Goal: Task Accomplishment & Management: Complete application form

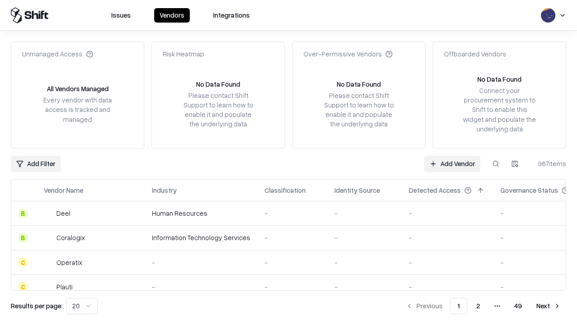
click at [452, 163] on link "Add Vendor" at bounding box center [452, 164] width 56 height 16
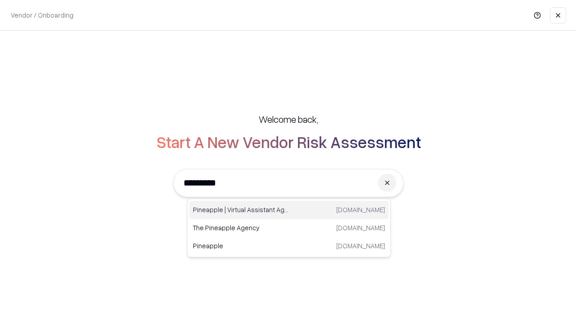
click at [289, 210] on div "Pineapple | Virtual Assistant Agency trypineapple.com" at bounding box center [288, 210] width 199 height 18
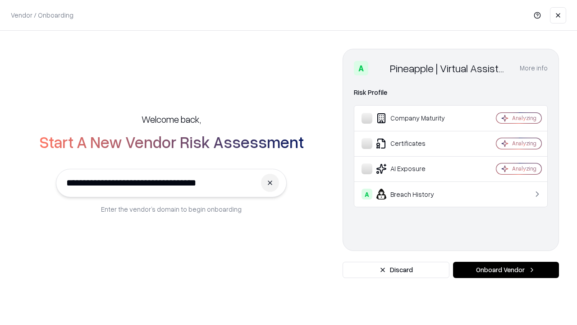
type input "**********"
click at [506, 270] on button "Onboard Vendor" at bounding box center [506, 270] width 106 height 16
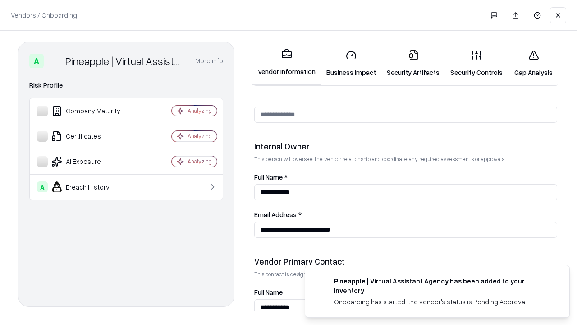
scroll to position [467, 0]
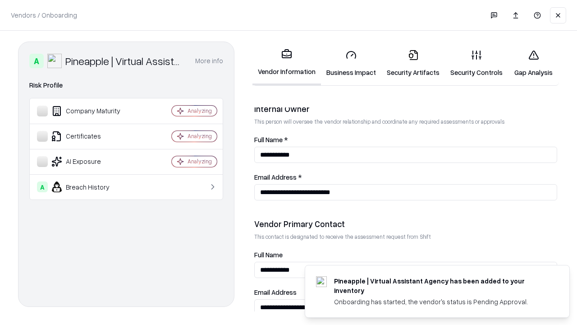
click at [351, 63] on link "Business Impact" at bounding box center [351, 63] width 60 height 42
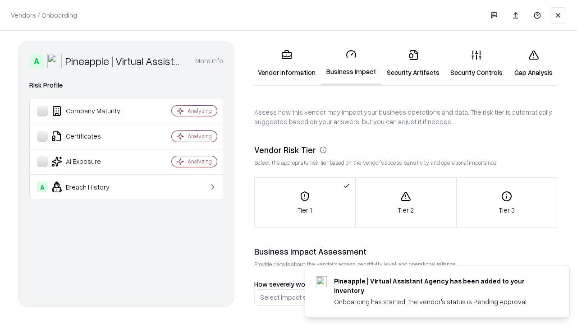
click at [413, 63] on link "Security Artifacts" at bounding box center [414, 63] width 64 height 42
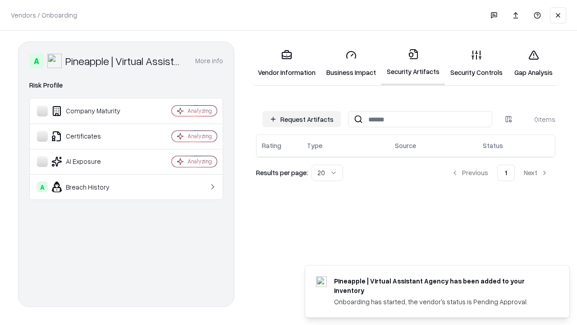
click at [302, 119] on button "Request Artifacts" at bounding box center [302, 119] width 78 height 16
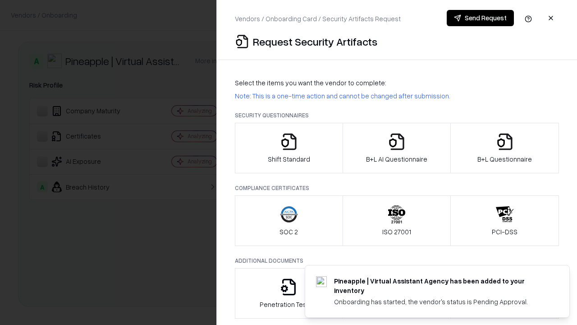
click at [289, 148] on icon "button" at bounding box center [289, 142] width 18 height 18
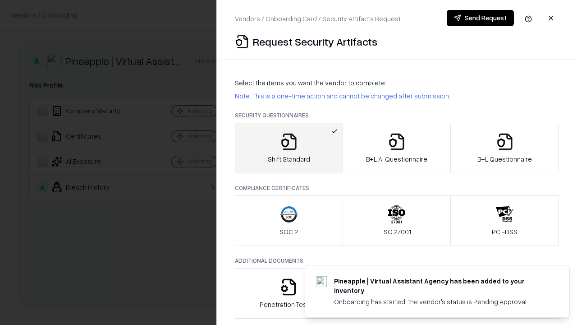
click at [480, 18] on button "Send Request" at bounding box center [480, 18] width 67 height 16
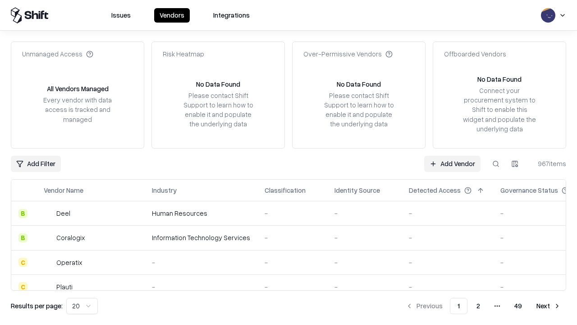
click at [496, 163] on button at bounding box center [496, 164] width 16 height 16
type input "**********"
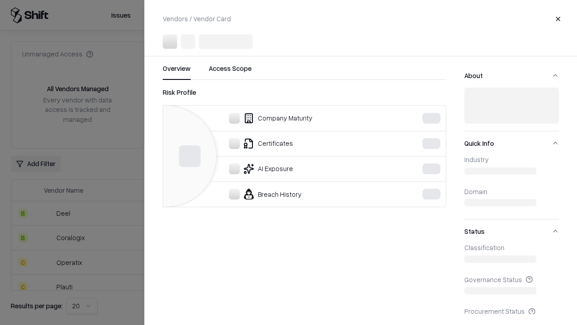
scroll to position [149, 0]
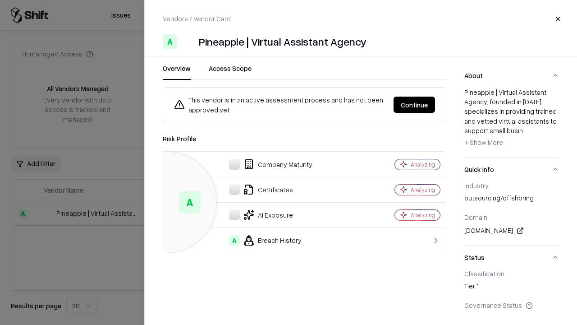
click at [415, 105] on button "Continue" at bounding box center [415, 105] width 42 height 16
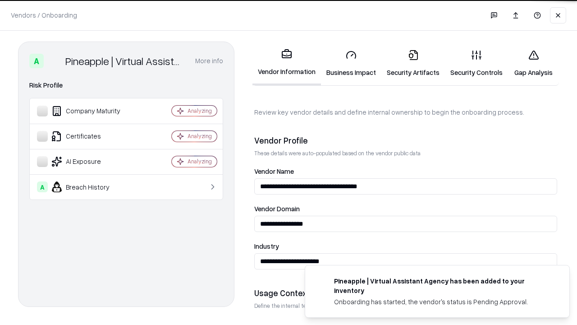
click at [413, 63] on link "Security Artifacts" at bounding box center [414, 63] width 64 height 42
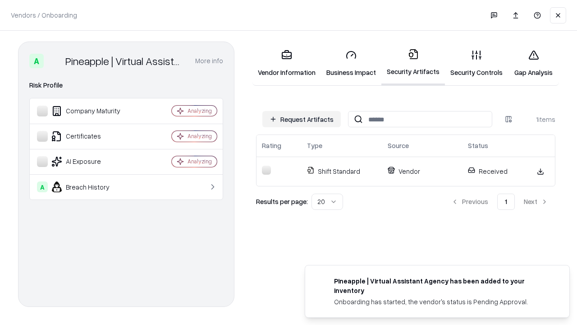
click at [477, 63] on link "Security Controls" at bounding box center [476, 63] width 63 height 42
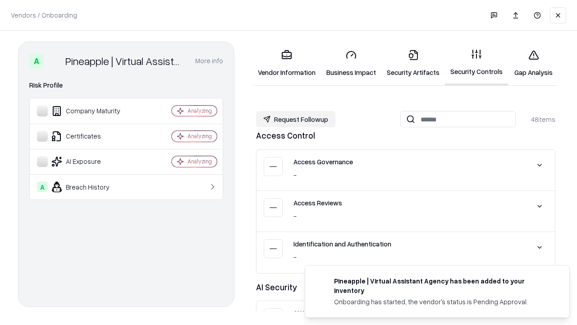
click at [296, 119] on button "Request Followup" at bounding box center [295, 119] width 79 height 16
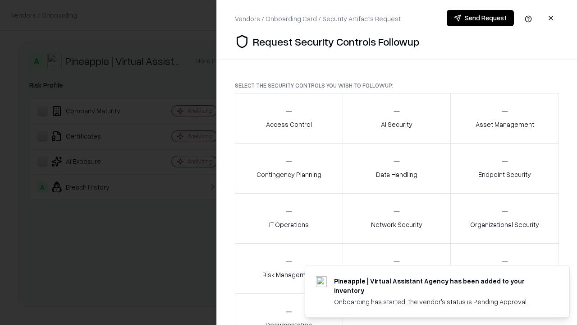
click at [289, 118] on div "Access Control" at bounding box center [289, 118] width 46 height 22
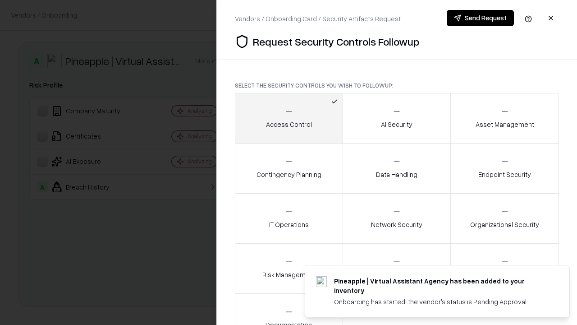
click at [480, 18] on button "Send Request" at bounding box center [480, 18] width 67 height 16
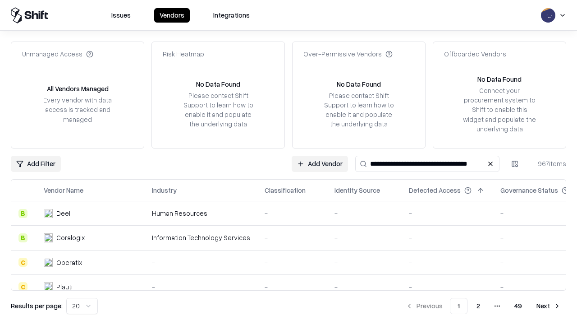
type input "**********"
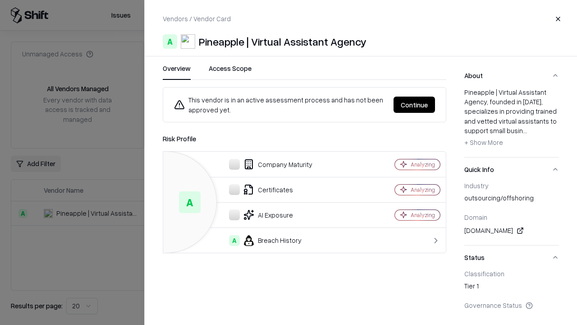
click at [415, 105] on button "Continue" at bounding box center [415, 105] width 42 height 16
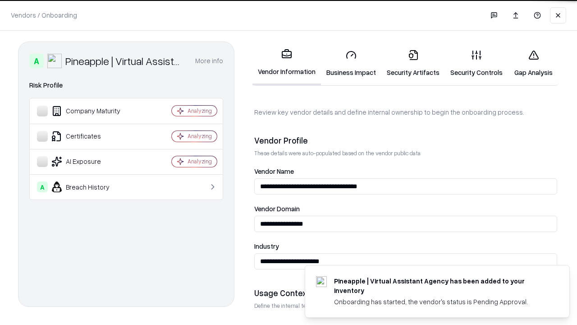
click at [534, 63] on link "Gap Analysis" at bounding box center [533, 63] width 51 height 42
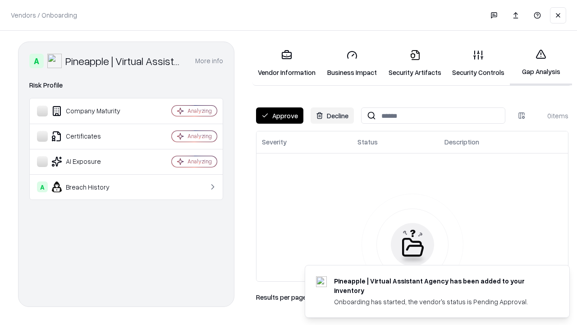
click at [280, 115] on button "Approve" at bounding box center [279, 115] width 47 height 16
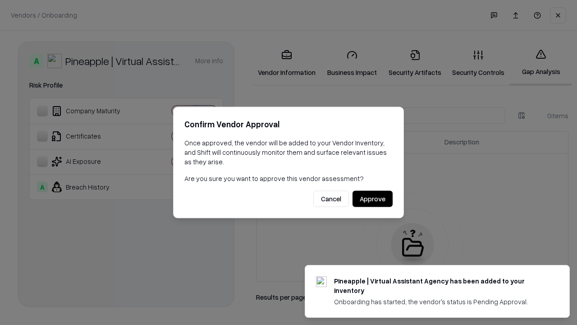
click at [373, 198] on button "Approve" at bounding box center [373, 199] width 40 height 16
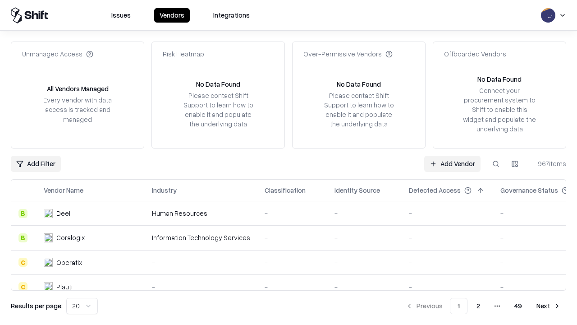
type input "**********"
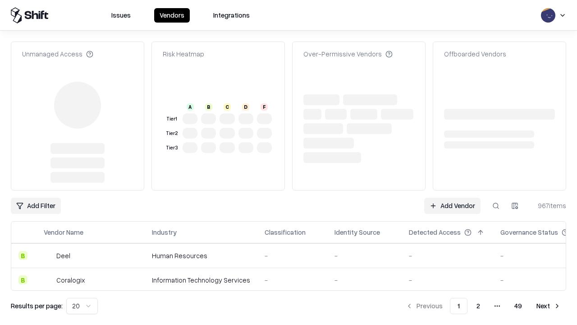
click at [452, 198] on link "Add Vendor" at bounding box center [452, 206] width 56 height 16
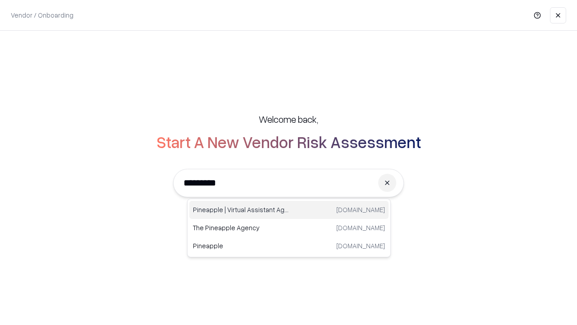
click at [289, 210] on div "Pineapple | Virtual Assistant Agency trypineapple.com" at bounding box center [288, 210] width 199 height 18
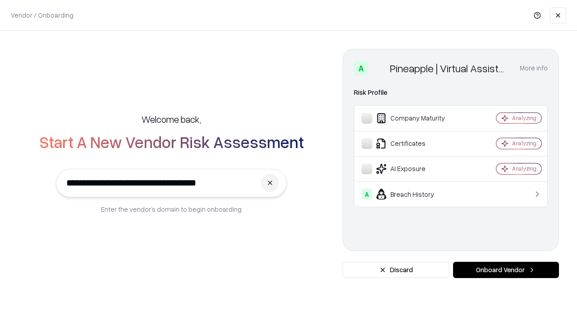
type input "**********"
click at [506, 270] on button "Onboard Vendor" at bounding box center [506, 270] width 106 height 16
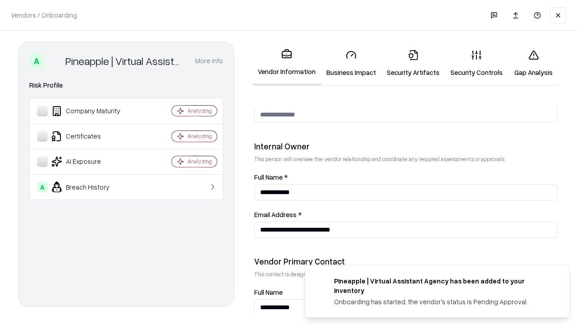
scroll to position [467, 0]
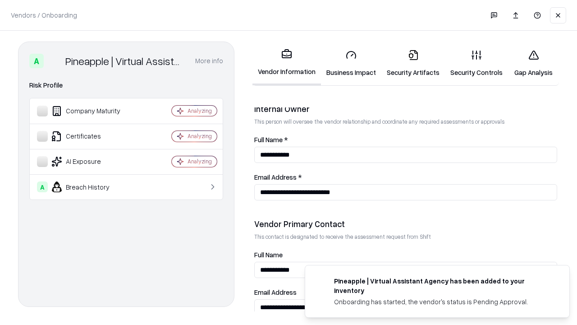
click at [534, 63] on link "Gap Analysis" at bounding box center [533, 63] width 51 height 42
